Goal: Find specific page/section: Find specific page/section

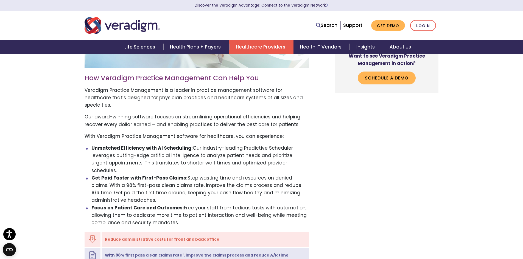
scroll to position [576, 0]
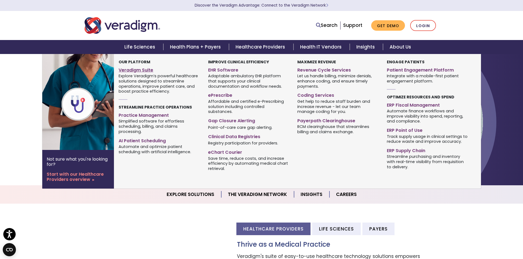
click at [144, 71] on link "Veradigm Suite" at bounding box center [159, 69] width 81 height 8
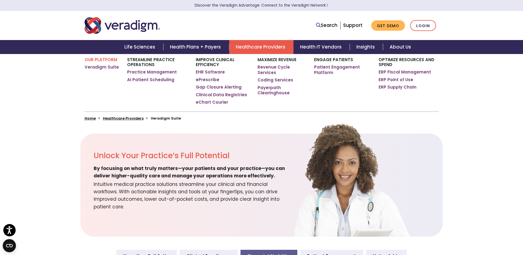
scroll to position [27, 0]
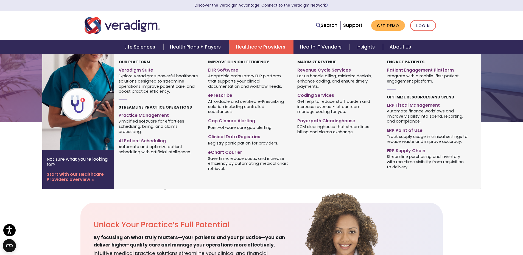
click at [234, 71] on link "EHR Software" at bounding box center [248, 69] width 81 height 8
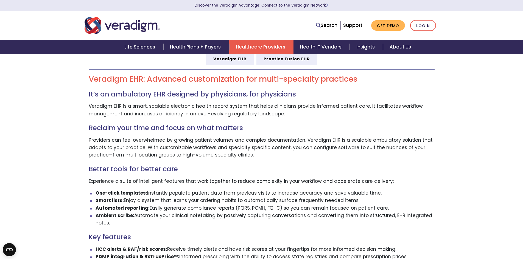
scroll to position [357, 0]
